Goal: Task Accomplishment & Management: Use online tool/utility

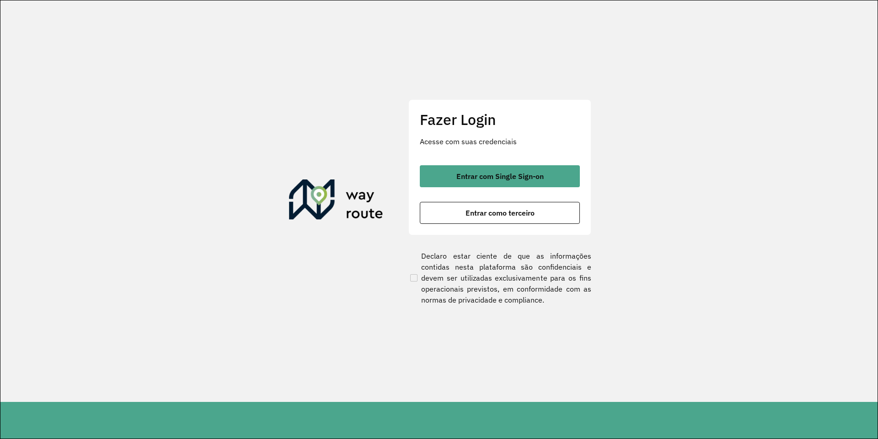
click at [457, 151] on div "Fazer Login Acesse com suas credenciais Entrar com Single Sign-on Entrar como t…" at bounding box center [500, 166] width 183 height 135
click at [458, 158] on div "Fazer Login Acesse com suas credenciais Entrar com Single Sign-on Entrar como t…" at bounding box center [500, 166] width 183 height 135
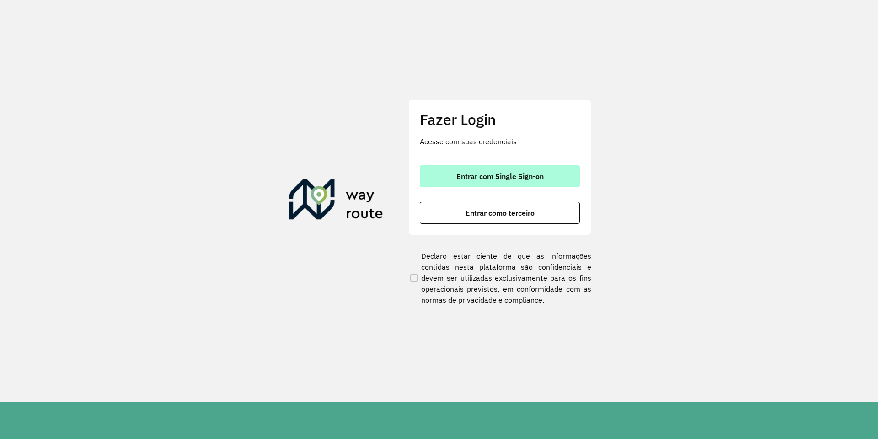
click at [462, 166] on button "Entrar com Single Sign-on" at bounding box center [500, 176] width 160 height 22
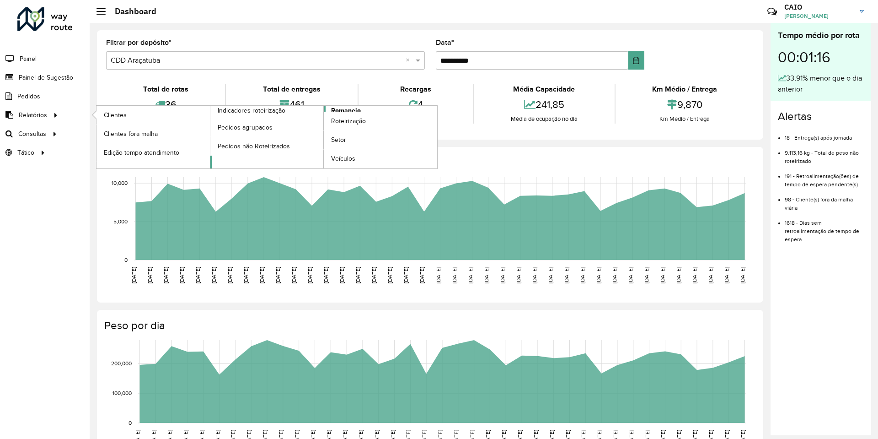
click at [357, 108] on span "Romaneio" at bounding box center [346, 111] width 30 height 10
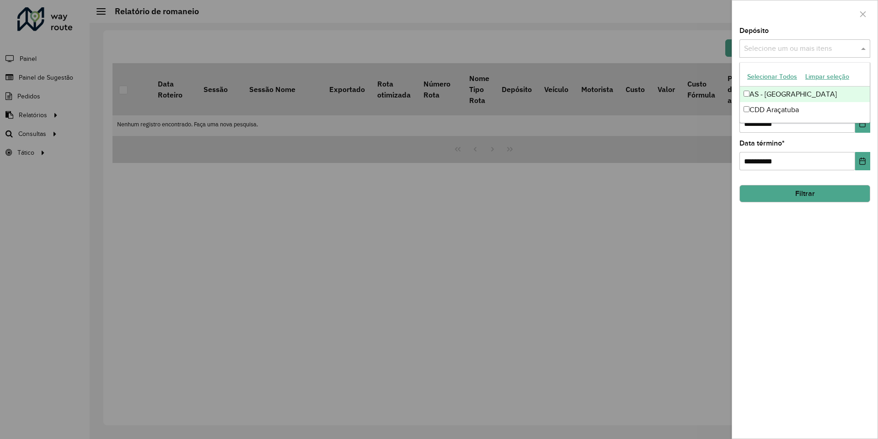
click at [784, 52] on input "text" at bounding box center [800, 48] width 117 height 11
click at [782, 110] on div "CDD Araçatuba" at bounding box center [805, 110] width 130 height 16
click at [806, 226] on div "**********" at bounding box center [804, 232] width 145 height 411
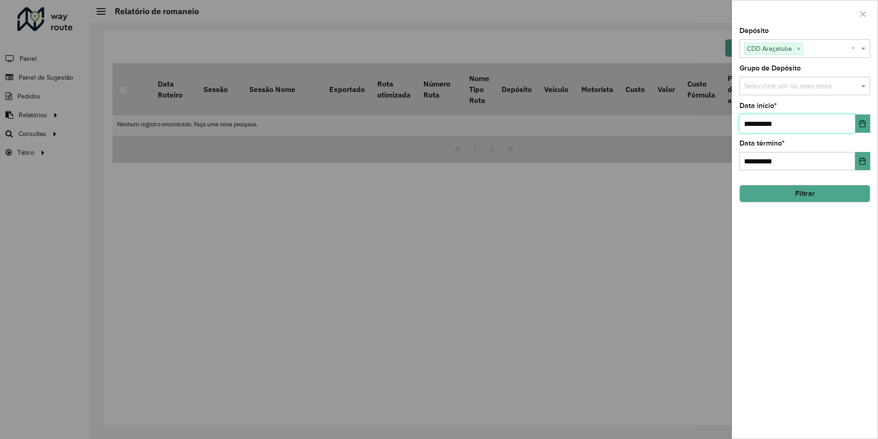
click at [853, 122] on input "**********" at bounding box center [798, 123] width 116 height 18
click at [859, 125] on button "Choose Date" at bounding box center [862, 123] width 15 height 18
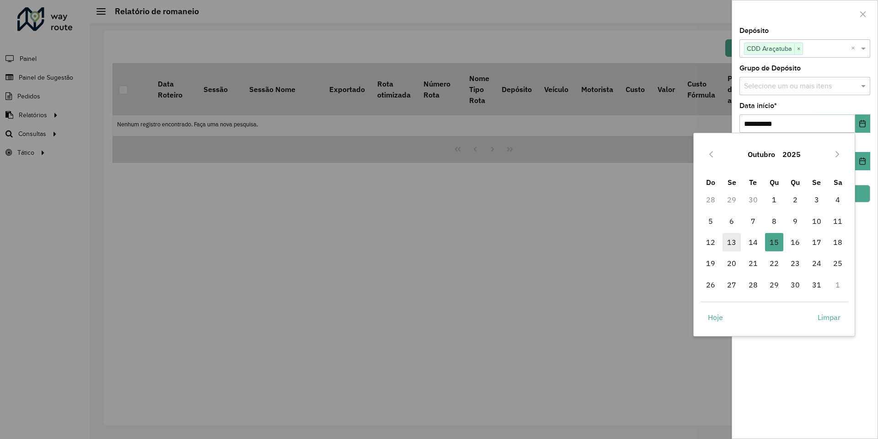
click at [733, 240] on span "13" at bounding box center [732, 242] width 18 height 18
type input "**********"
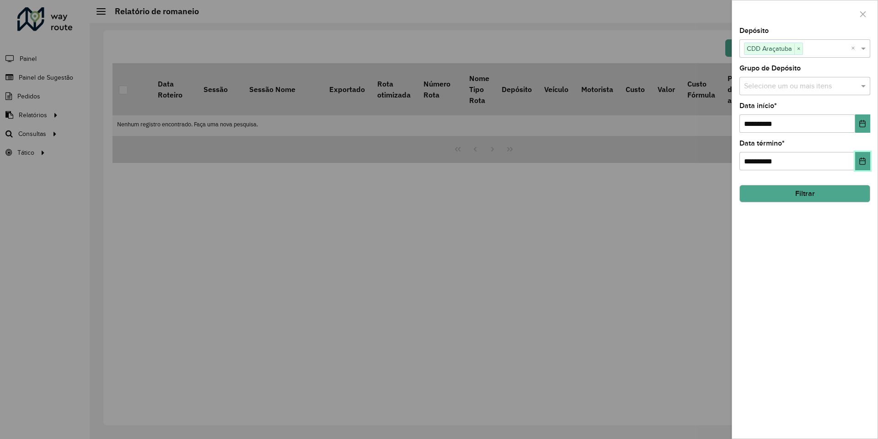
click at [857, 161] on button "Choose Date" at bounding box center [862, 161] width 15 height 18
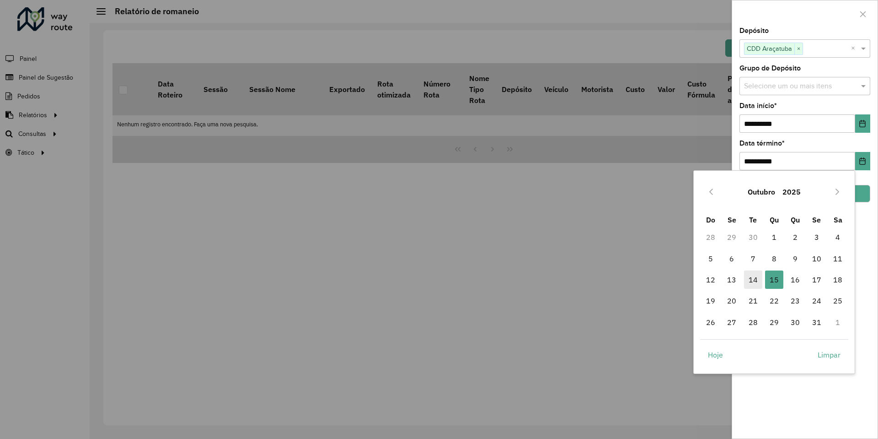
click at [752, 272] on span "14" at bounding box center [753, 279] width 18 height 18
type input "**********"
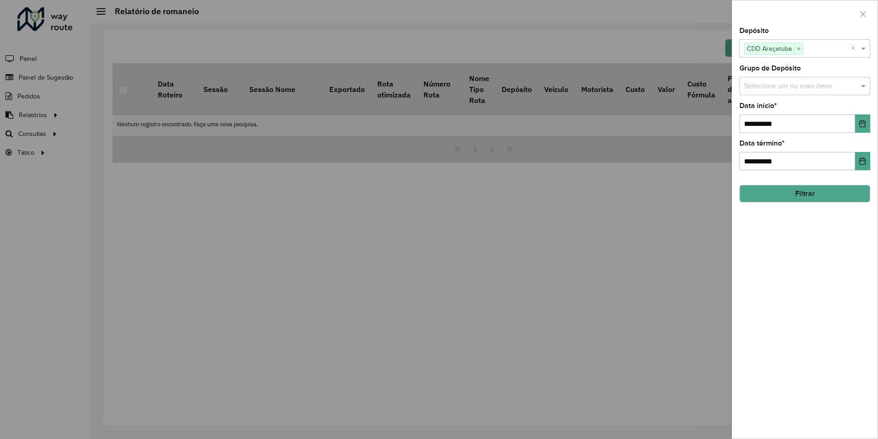
click at [829, 198] on button "Filtrar" at bounding box center [805, 193] width 131 height 17
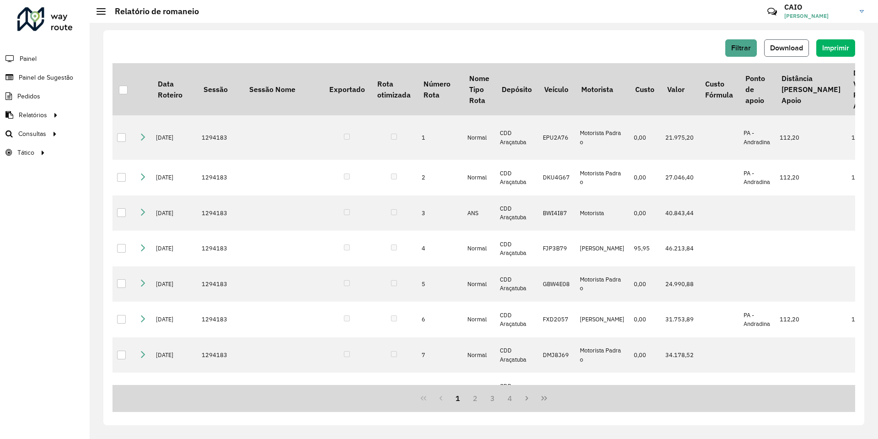
click at [781, 54] on button "Download" at bounding box center [786, 47] width 45 height 17
click at [129, 133] on span "Roteirização" at bounding box center [122, 134] width 37 height 10
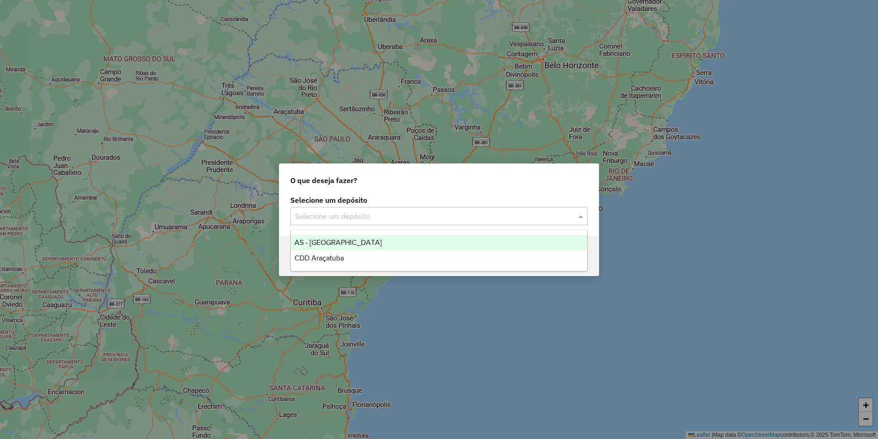
click at [299, 212] on input "text" at bounding box center [430, 216] width 270 height 11
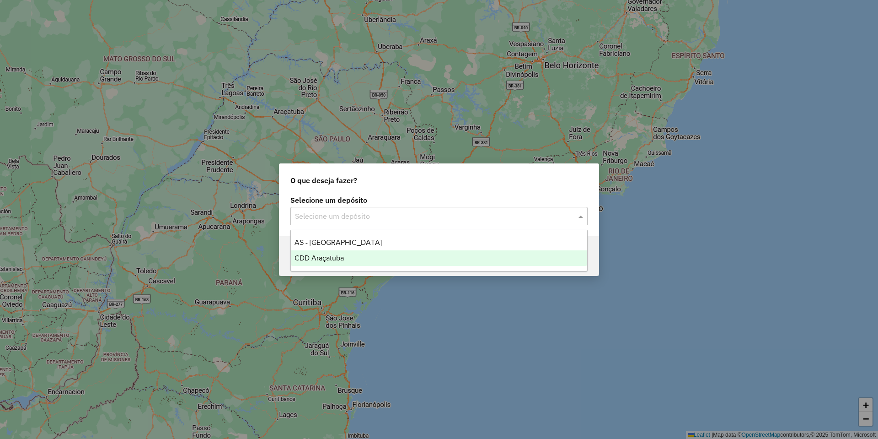
click at [368, 258] on div "CDD Araçatuba" at bounding box center [439, 258] width 296 height 16
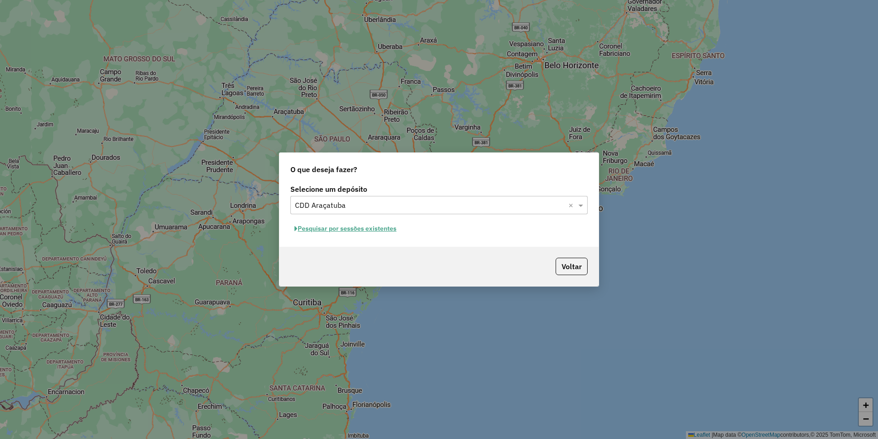
click at [364, 236] on div "Selecione um depósito Selecione um depósito × CDD Araçatuba × Pesquisar por ses…" at bounding box center [439, 214] width 319 height 65
click at [355, 231] on button "Pesquisar por sessões existentes" at bounding box center [345, 228] width 110 height 14
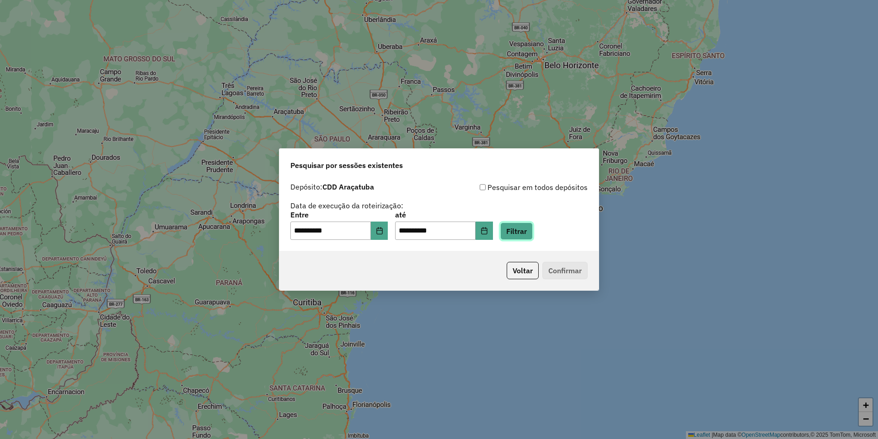
click at [522, 234] on button "Filtrar" at bounding box center [516, 230] width 32 height 17
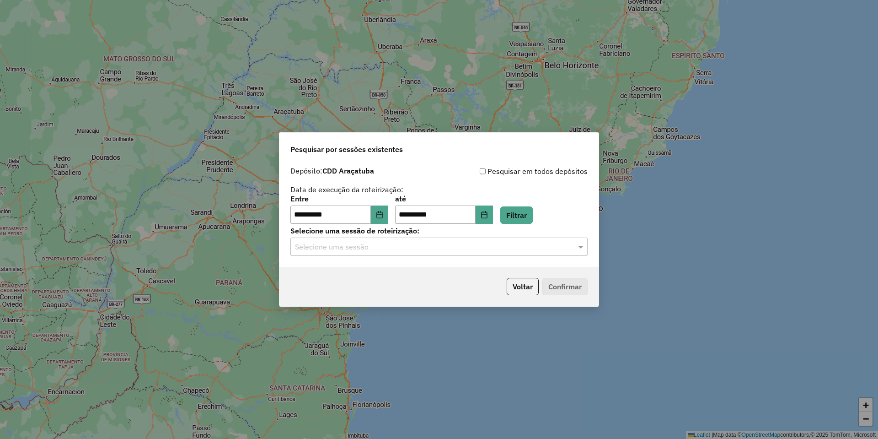
click at [371, 247] on input "text" at bounding box center [430, 247] width 270 height 11
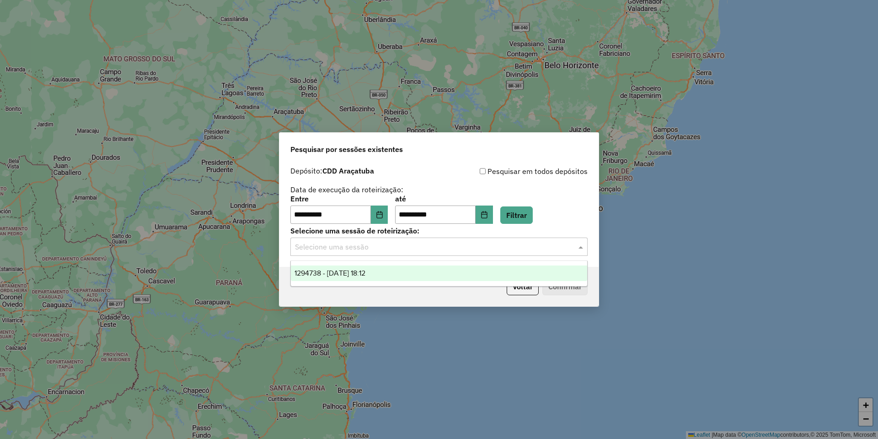
click at [366, 272] on span "1294738 - 15/10/2025 18:12" at bounding box center [330, 273] width 71 height 8
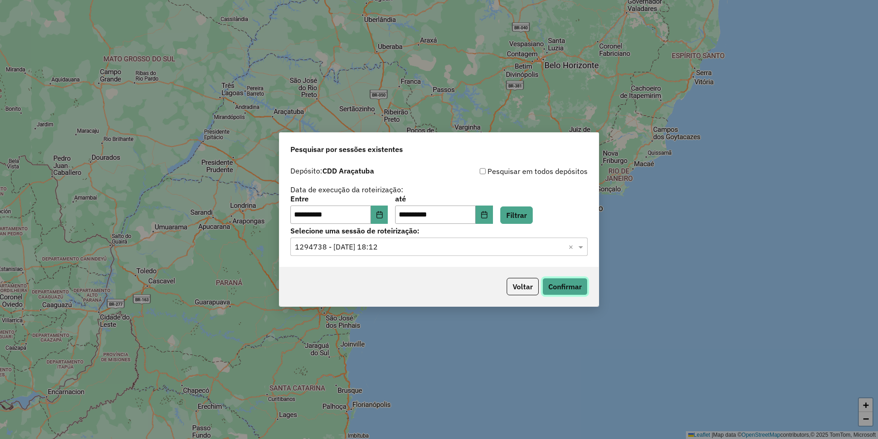
click at [557, 287] on button "Confirmar" at bounding box center [565, 286] width 45 height 17
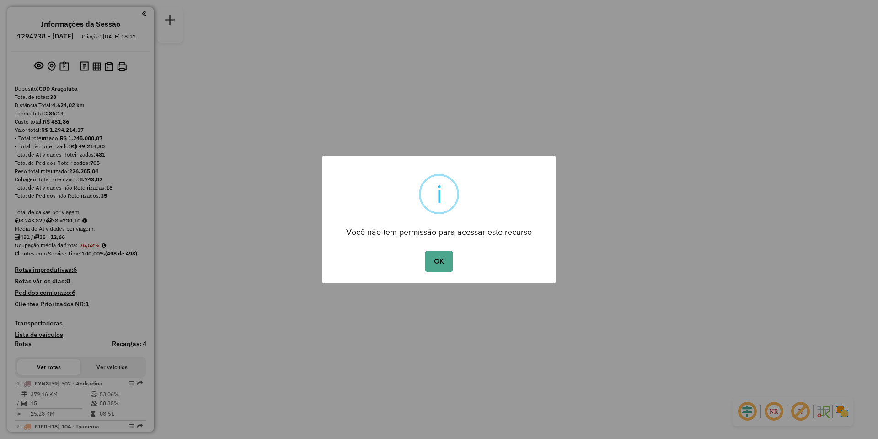
click at [459, 260] on div "OK No Cancel" at bounding box center [439, 261] width 234 height 26
click at [446, 259] on button "OK" at bounding box center [438, 261] width 27 height 21
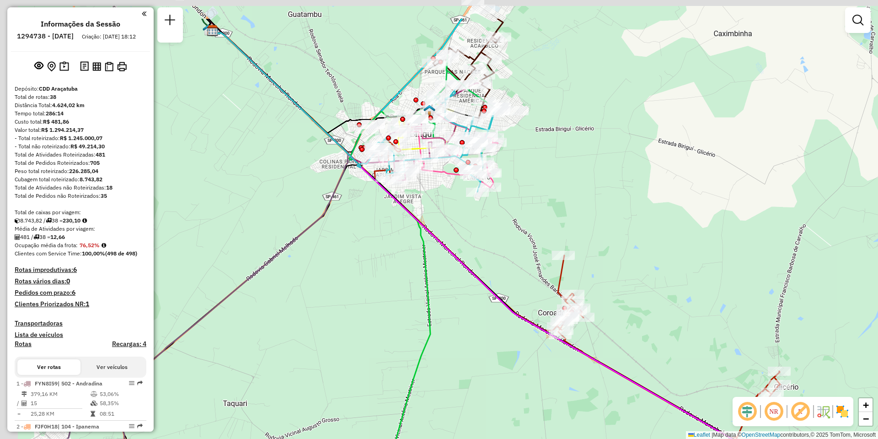
drag, startPoint x: 463, startPoint y: 172, endPoint x: 484, endPoint y: 280, distance: 109.5
click at [485, 277] on div "Janela de atendimento Grade de atendimento Capacidade Transportadoras Veículos …" at bounding box center [439, 219] width 878 height 439
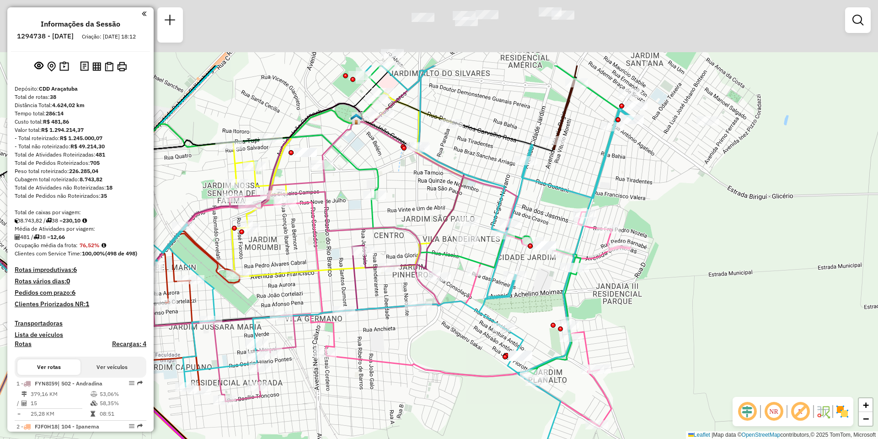
drag, startPoint x: 433, startPoint y: 215, endPoint x: 445, endPoint y: 332, distance: 116.8
click at [445, 332] on div "Janela de atendimento Grade de atendimento Capacidade Transportadoras Veículos …" at bounding box center [439, 219] width 878 height 439
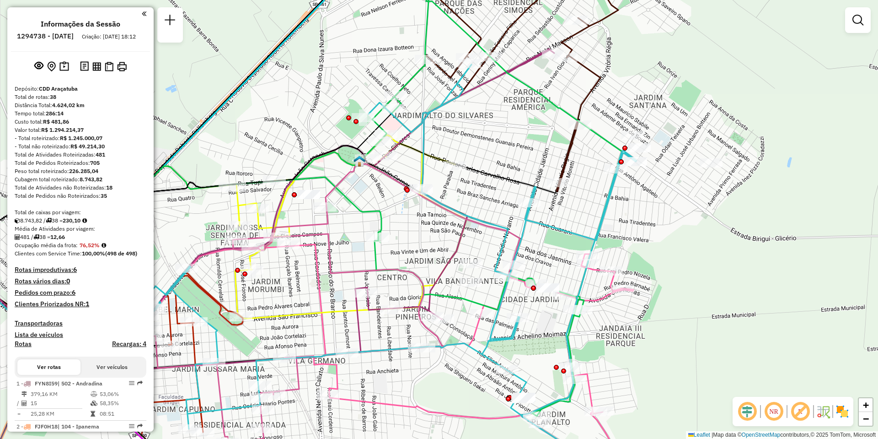
drag, startPoint x: 430, startPoint y: 184, endPoint x: 434, endPoint y: 220, distance: 36.0
click at [434, 220] on div "Janela de atendimento Grade de atendimento Capacidade Transportadoras Veículos …" at bounding box center [439, 219] width 878 height 439
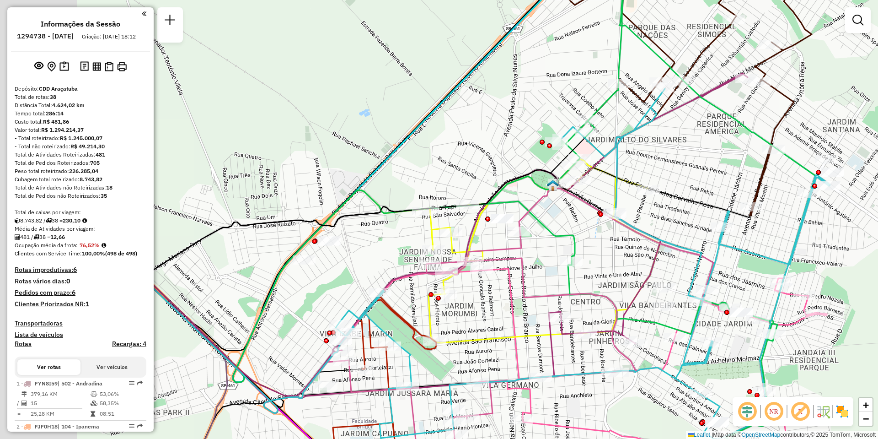
drag, startPoint x: 574, startPoint y: 233, endPoint x: 764, endPoint y: 245, distance: 190.7
click at [764, 245] on div "Janela de atendimento Grade de atendimento Capacidade Transportadoras Veículos …" at bounding box center [439, 219] width 878 height 439
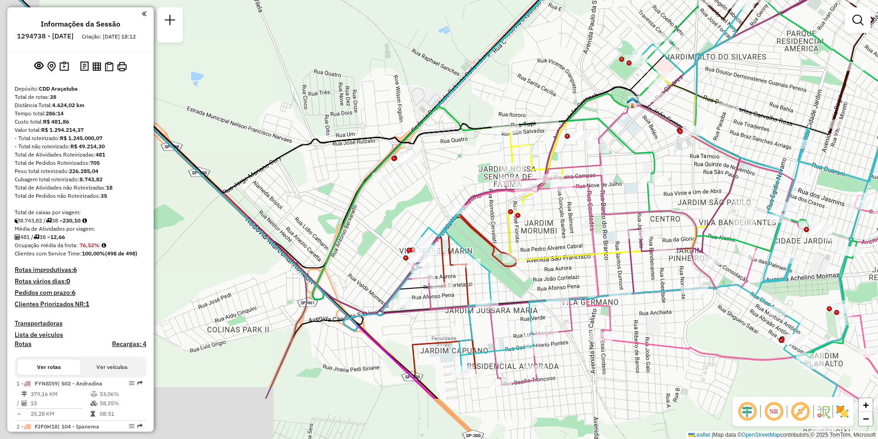
drag, startPoint x: 488, startPoint y: 313, endPoint x: 560, endPoint y: 228, distance: 111.3
click at [560, 228] on div "Janela de atendimento Grade de atendimento Capacidade Transportadoras Veículos …" at bounding box center [439, 219] width 878 height 439
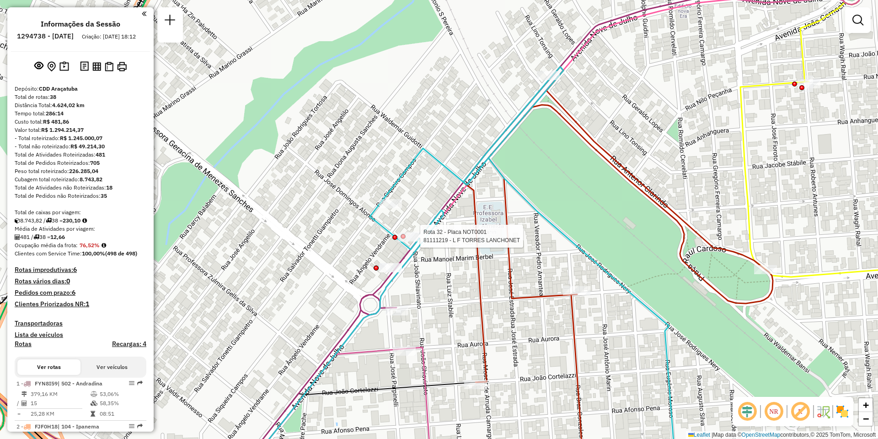
select select "**********"
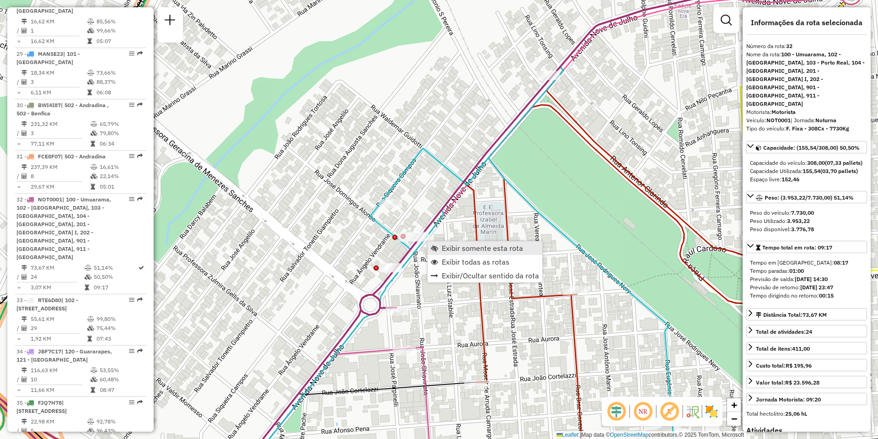
scroll to position [1860, 0]
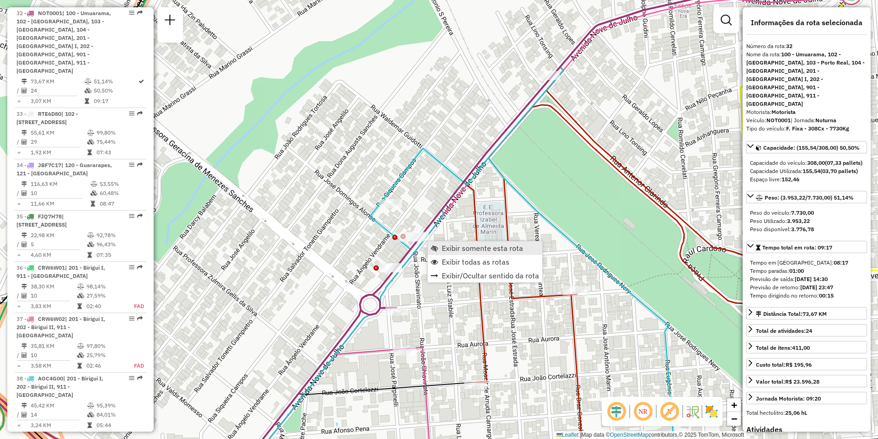
click at [458, 247] on span "Exibir somente esta rota" at bounding box center [482, 247] width 81 height 7
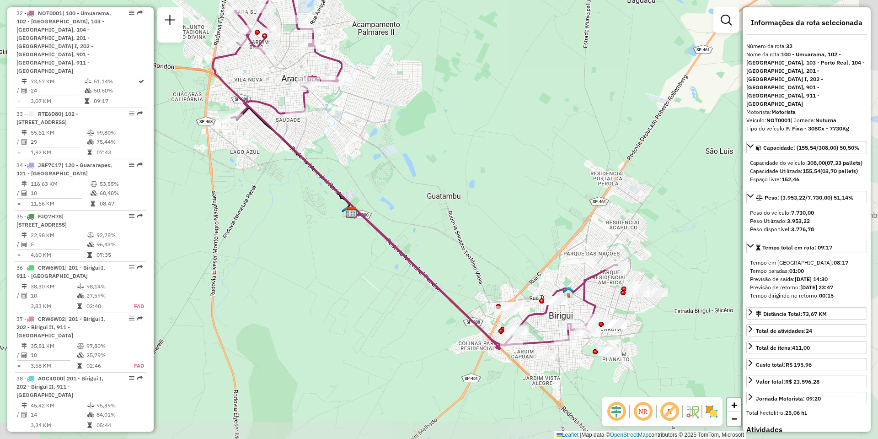
drag, startPoint x: 606, startPoint y: 334, endPoint x: 581, endPoint y: 260, distance: 77.7
click at [581, 260] on div "Janela de atendimento Grade de atendimento Capacidade Transportadoras Veículos …" at bounding box center [439, 219] width 878 height 439
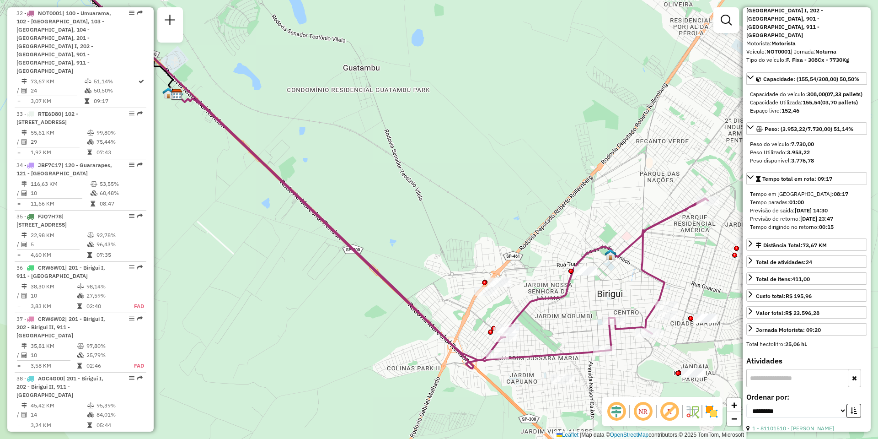
scroll to position [0, 0]
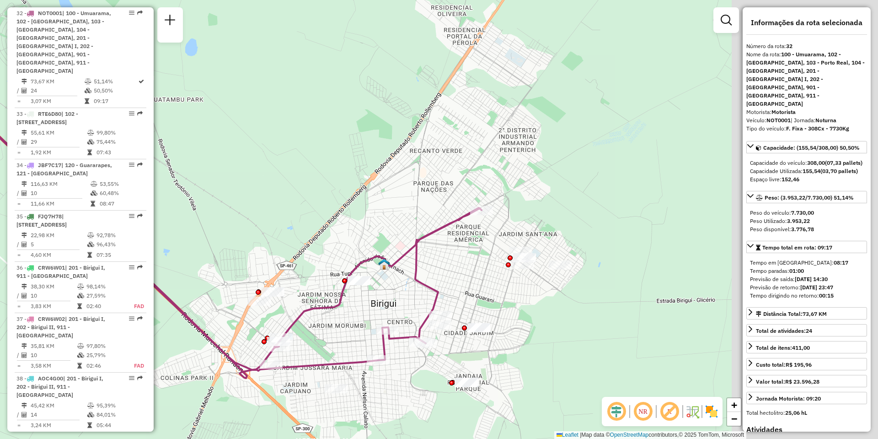
drag, startPoint x: 688, startPoint y: 270, endPoint x: 463, endPoint y: 279, distance: 224.8
click at [463, 279] on div "Janela de atendimento Grade de atendimento Capacidade Transportadoras Veículos …" at bounding box center [439, 219] width 878 height 439
